Goal: Task Accomplishment & Management: Manage account settings

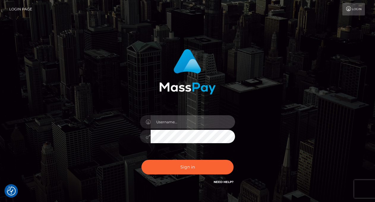
type input "vlad"
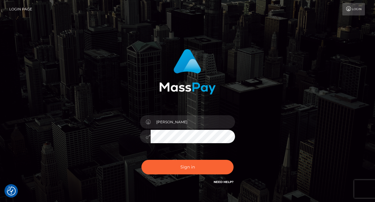
click at [182, 159] on div "Sign in Need Help?" at bounding box center [187, 169] width 104 height 26
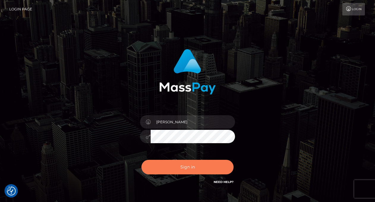
click at [182, 164] on button "Sign in" at bounding box center [187, 167] width 92 height 15
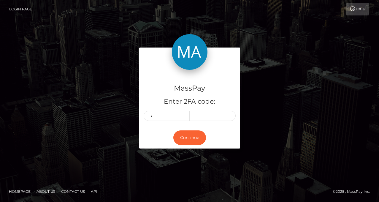
type input "7"
type input "0"
type input "9"
type input "6"
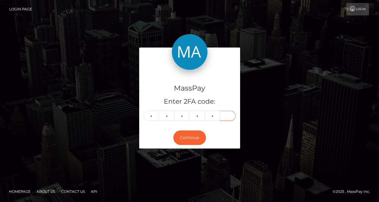
type input "1"
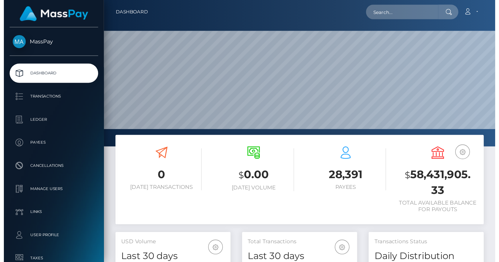
scroll to position [105, 89]
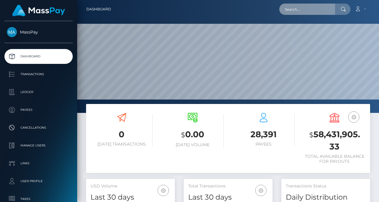
click at [292, 12] on input "text" at bounding box center [307, 9] width 56 height 11
paste input "[EMAIL_ADDRESS][DOMAIN_NAME]"
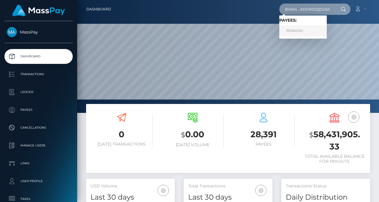
type input "[EMAIL_ADDRESS][DOMAIN_NAME]"
click at [293, 27] on link "NVisionU" at bounding box center [303, 30] width 48 height 11
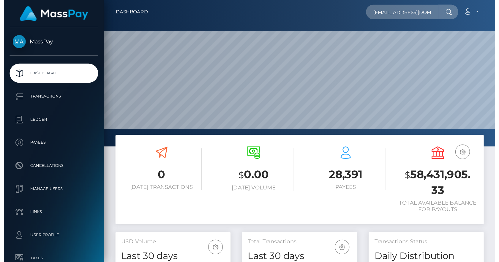
scroll to position [105, 129]
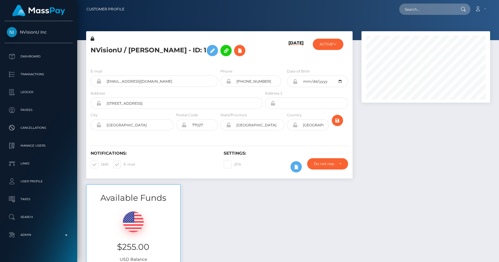
scroll to position [71, 129]
drag, startPoint x: 0, startPoint y: 0, endPoint x: 240, endPoint y: 36, distance: 242.3
click at [240, 36] on div "NVisionU / Peter Lawrence Hirsch - ID: 1" at bounding box center [175, 50] width 178 height 28
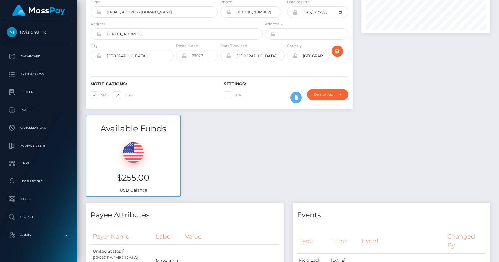
scroll to position [0, 0]
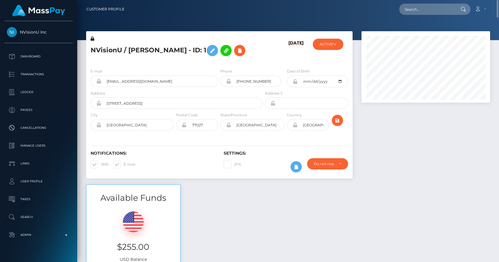
click at [93, 38] on icon at bounding box center [93, 39] width 4 height 4
click at [216, 51] on icon at bounding box center [212, 50] width 7 height 7
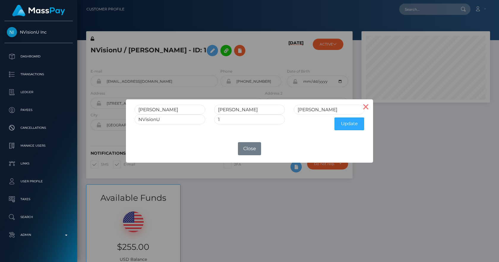
click at [364, 104] on button "×" at bounding box center [366, 106] width 14 height 14
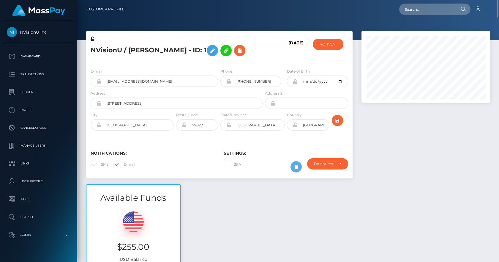
scroll to position [277, 0]
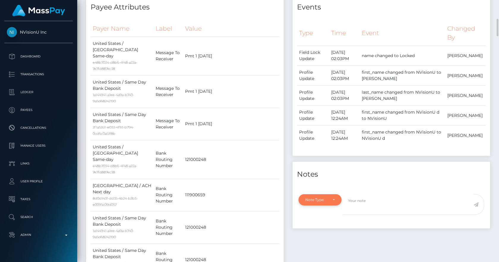
click at [332, 205] on div "Note Type" at bounding box center [319, 199] width 43 height 11
click at [322, 163] on span "Compliance" at bounding box center [317, 160] width 22 height 5
select select "COMPLIANCE"
click at [379, 214] on textarea at bounding box center [408, 204] width 131 height 20
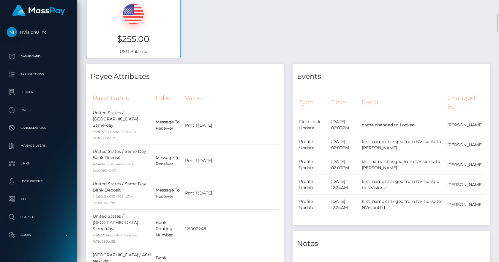
scroll to position [346, 0]
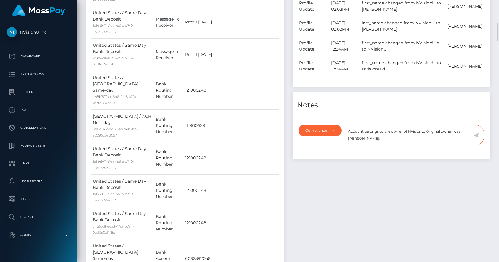
click at [399, 145] on textarea "Account belongs to the owner of NvisionU. Original owner was Peter Lawrence Hir…" at bounding box center [408, 135] width 131 height 20
type textarea "Account belongs to the owner of NvisionU. Original owner was [PERSON_NAME]. Com…"
click at [477, 137] on icon at bounding box center [475, 135] width 5 height 5
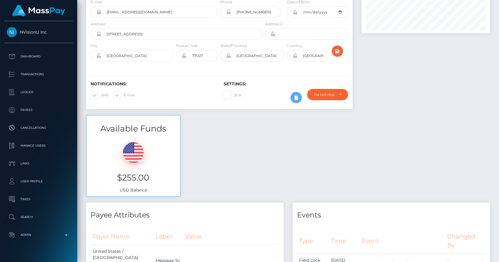
scroll to position [0, 0]
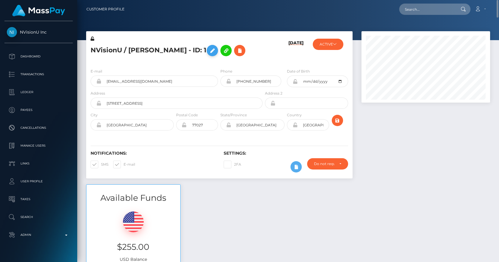
click at [216, 51] on icon at bounding box center [212, 50] width 7 height 7
click at [159, 109] on div "Address 4743 Banning Drive" at bounding box center [177, 99] width 172 height 19
click at [226, 48] on h5 "NVisionU / Peter Lawrence Hirsch - ID: 1" at bounding box center [175, 50] width 169 height 17
click at [216, 48] on icon at bounding box center [212, 50] width 7 height 7
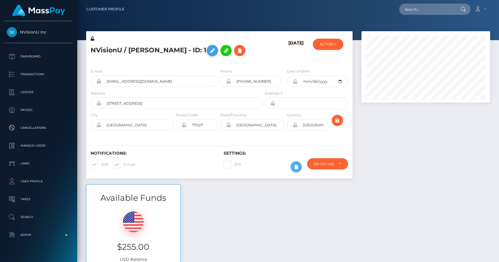
click at [216, 49] on icon at bounding box center [212, 50] width 7 height 7
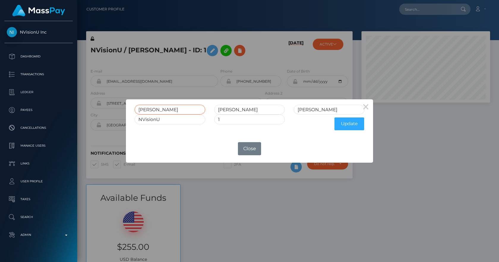
drag, startPoint x: 164, startPoint y: 112, endPoint x: 136, endPoint y: 112, distance: 28.5
click at [136, 112] on input "Peter" at bounding box center [170, 110] width 71 height 10
type input "David"
type input "O Jr"
type input "Imonitie"
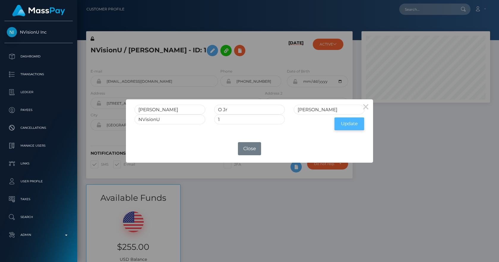
click at [352, 123] on button "Update" at bounding box center [349, 123] width 30 height 13
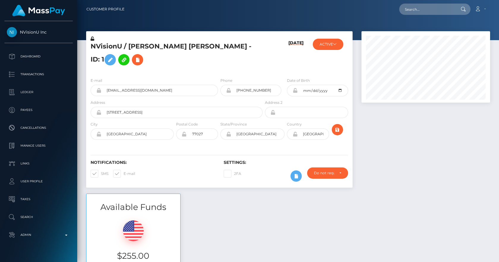
scroll to position [71, 129]
click at [296, 132] on icon at bounding box center [294, 134] width 5 height 5
click at [93, 37] on icon at bounding box center [93, 39] width 4 height 4
click at [296, 88] on icon at bounding box center [294, 90] width 5 height 5
click at [412, 193] on div "Available Funds $255.00 USD Balance" at bounding box center [288, 236] width 413 height 87
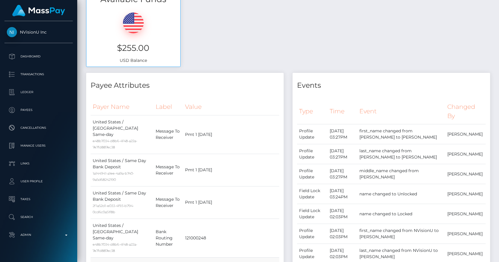
scroll to position [0, 0]
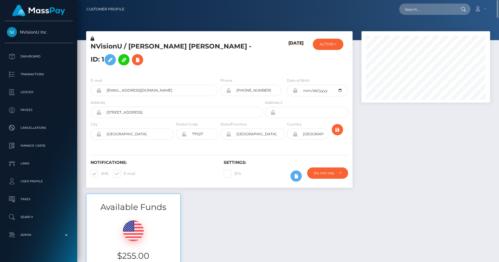
click at [92, 38] on icon at bounding box center [93, 39] width 4 height 4
click at [116, 54] on button at bounding box center [110, 59] width 11 height 11
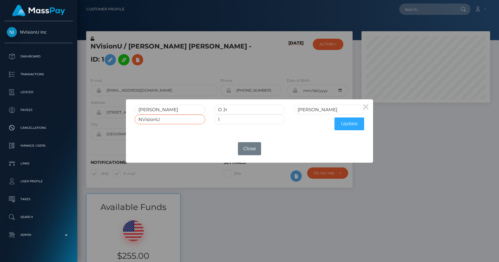
click at [172, 123] on input "NVisionU" at bounding box center [170, 119] width 71 height 10
type input "NVisionU Health & Wellness LLC"
click at [347, 122] on button "Update" at bounding box center [349, 123] width 30 height 13
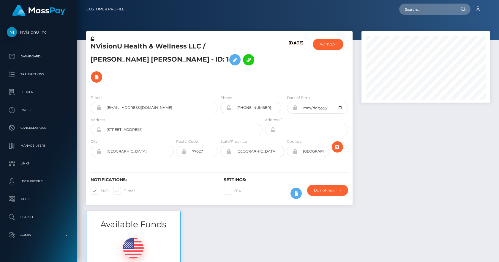
scroll to position [71, 129]
click at [338, 44] on button "ACTIVE" at bounding box center [328, 44] width 31 height 11
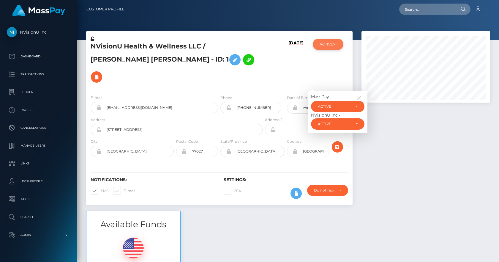
click at [338, 44] on button "ACTIVE" at bounding box center [328, 44] width 31 height 11
click at [267, 62] on div "[DATE]" at bounding box center [286, 63] width 44 height 54
click at [361, 95] on icon "button" at bounding box center [358, 97] width 5 height 5
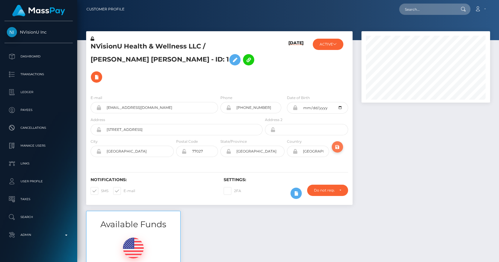
click at [338, 143] on icon "submit" at bounding box center [337, 146] width 7 height 7
click at [92, 38] on icon at bounding box center [93, 39] width 4 height 4
